Goal: Communication & Community: Answer question/provide support

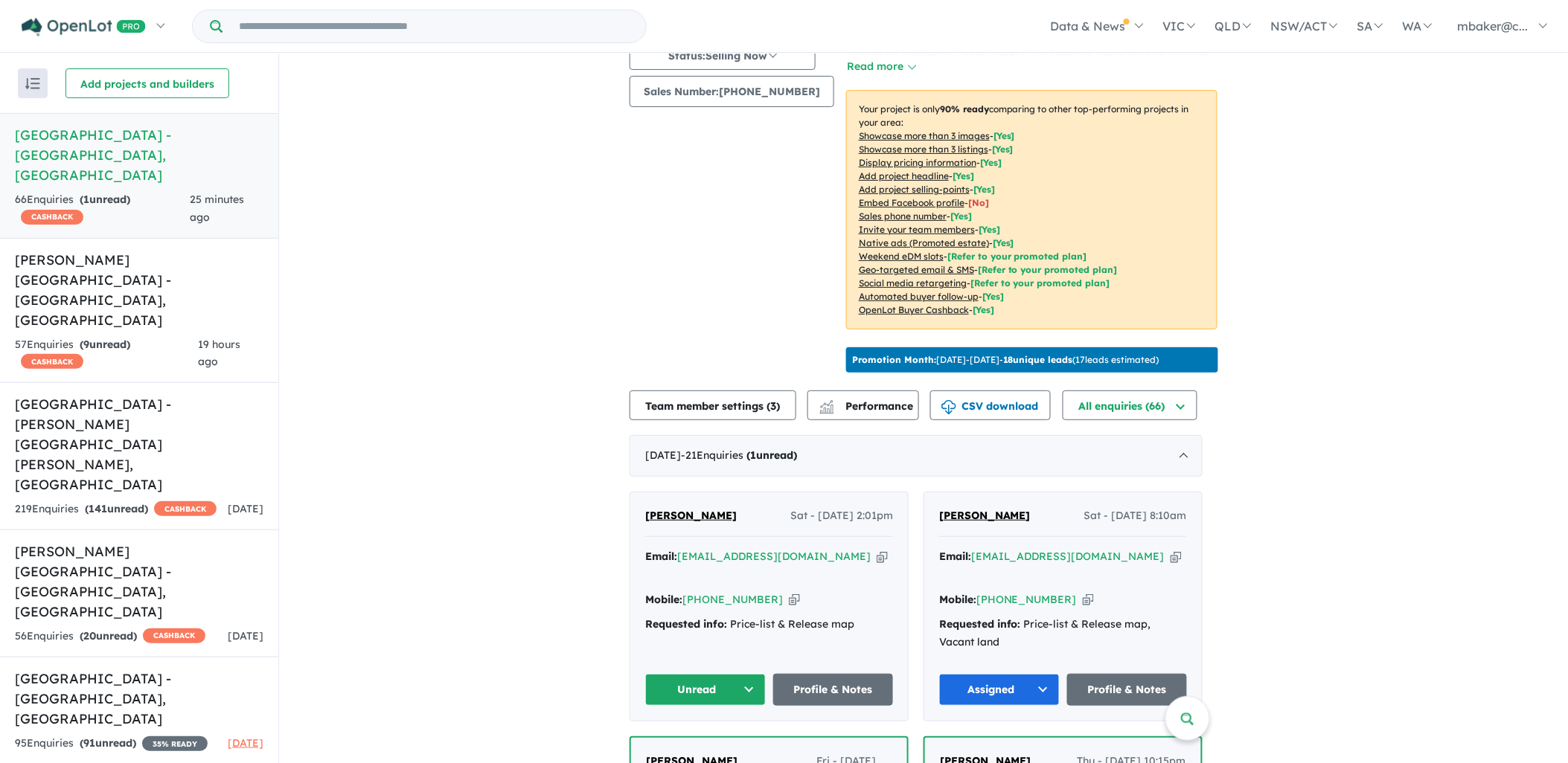
scroll to position [221, 0]
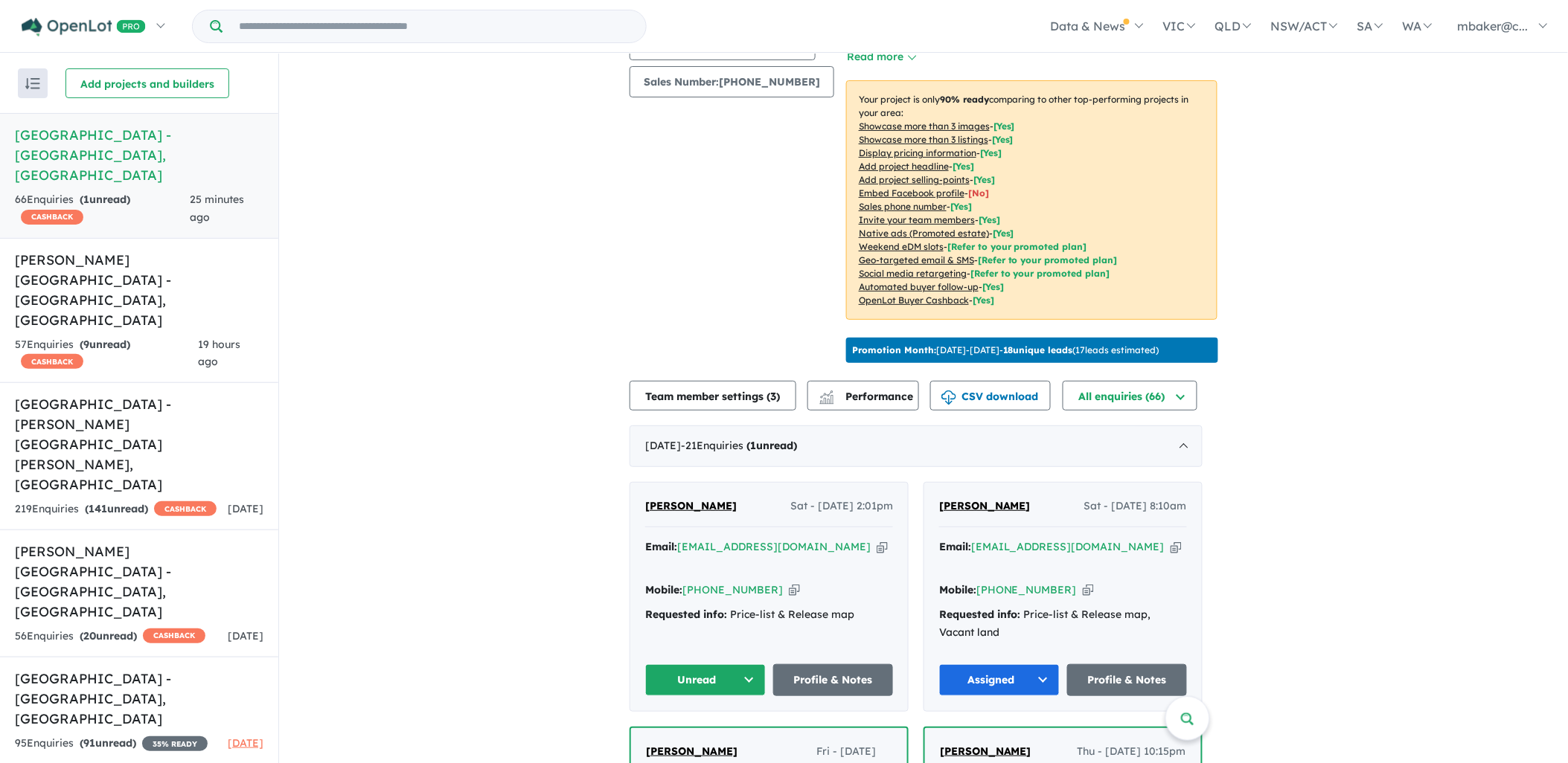
click at [695, 499] on span "[PERSON_NAME]" at bounding box center [691, 505] width 92 height 13
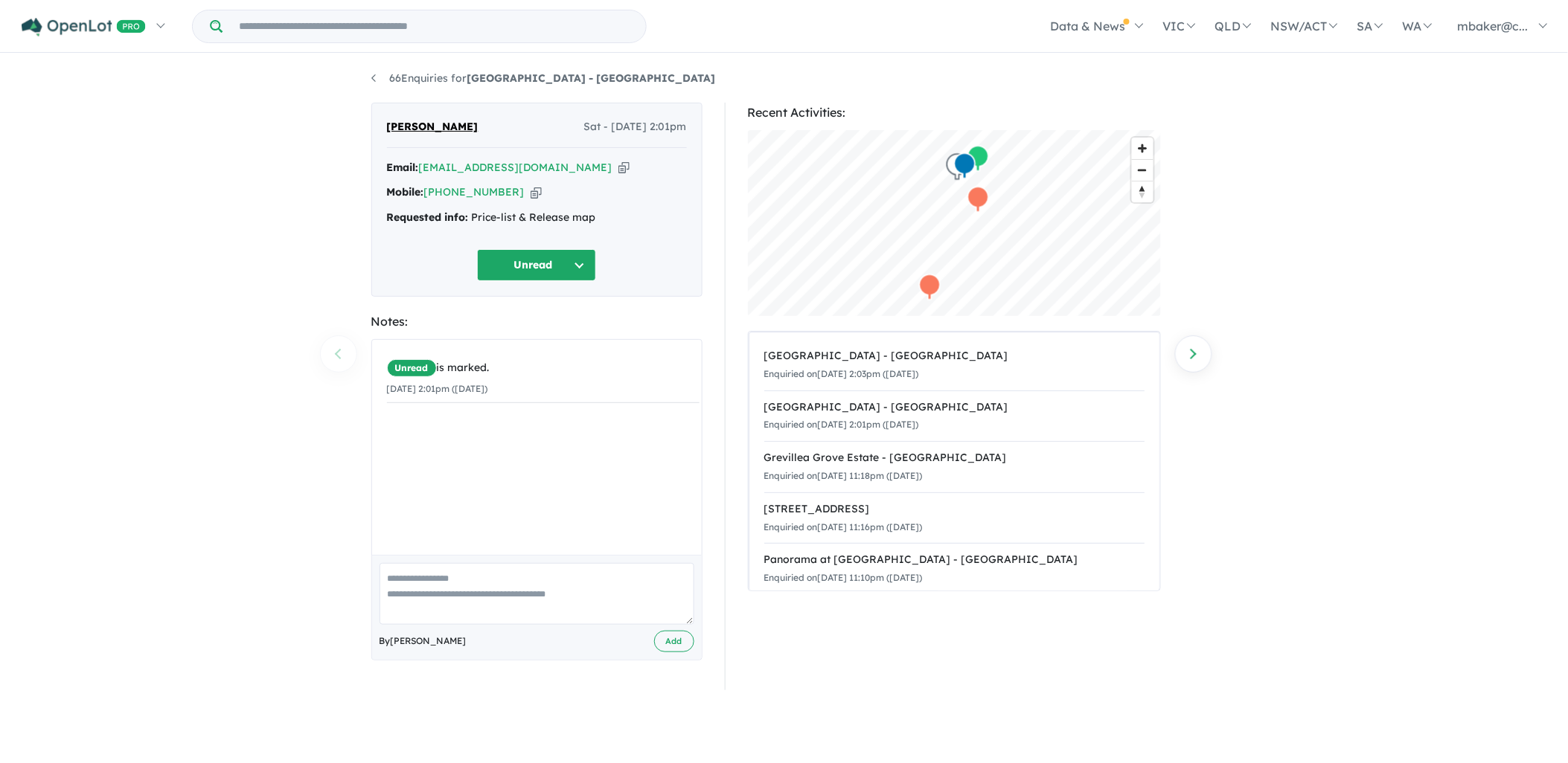
click at [619, 168] on icon "button" at bounding box center [624, 168] width 11 height 16
